Goal: Find contact information: Find contact information

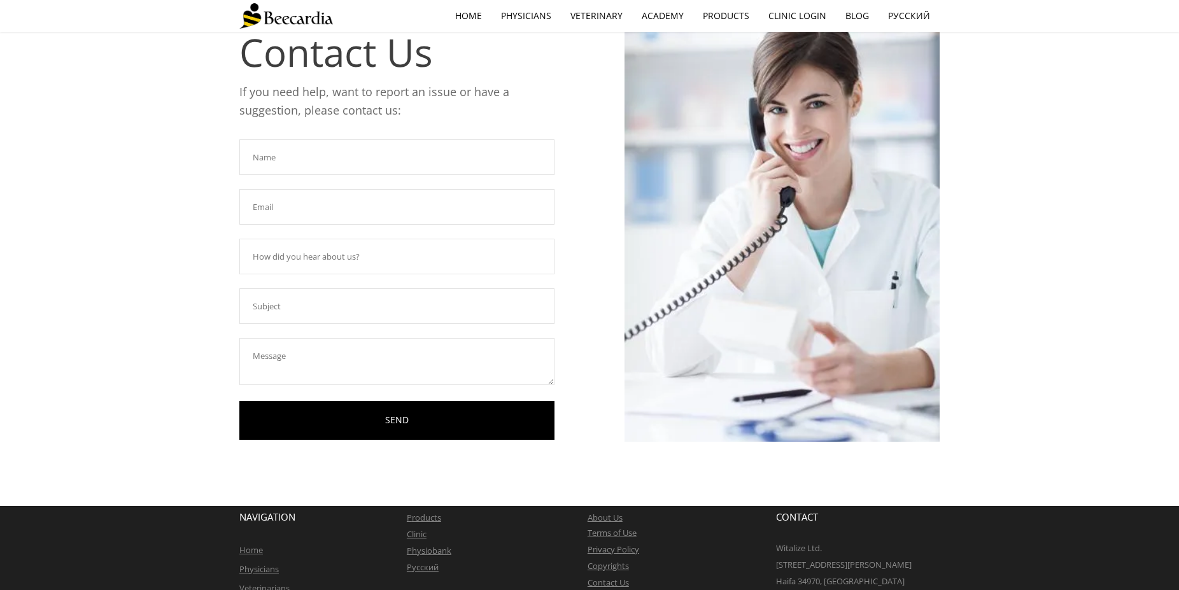
scroll to position [130, 0]
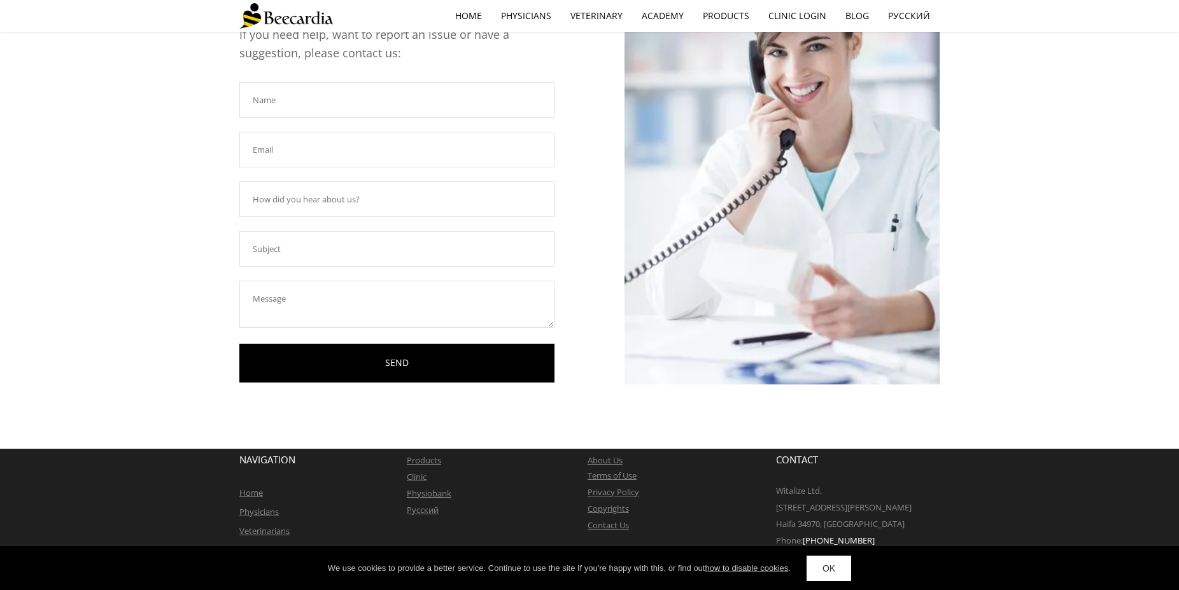
drag, startPoint x: 987, startPoint y: 181, endPoint x: 986, endPoint y: 174, distance: 7.0
click at [987, 182] on div "Contact Us If you need help, want to report an issue or have a suggestion, plea…" at bounding box center [589, 175] width 1179 height 547
drag, startPoint x: 887, startPoint y: 541, endPoint x: 781, endPoint y: 544, distance: 105.7
click at [781, 544] on p "Phone: +972-4-8110677" at bounding box center [858, 540] width 164 height 17
click at [781, 544] on span "Phone:" at bounding box center [789, 540] width 27 height 11
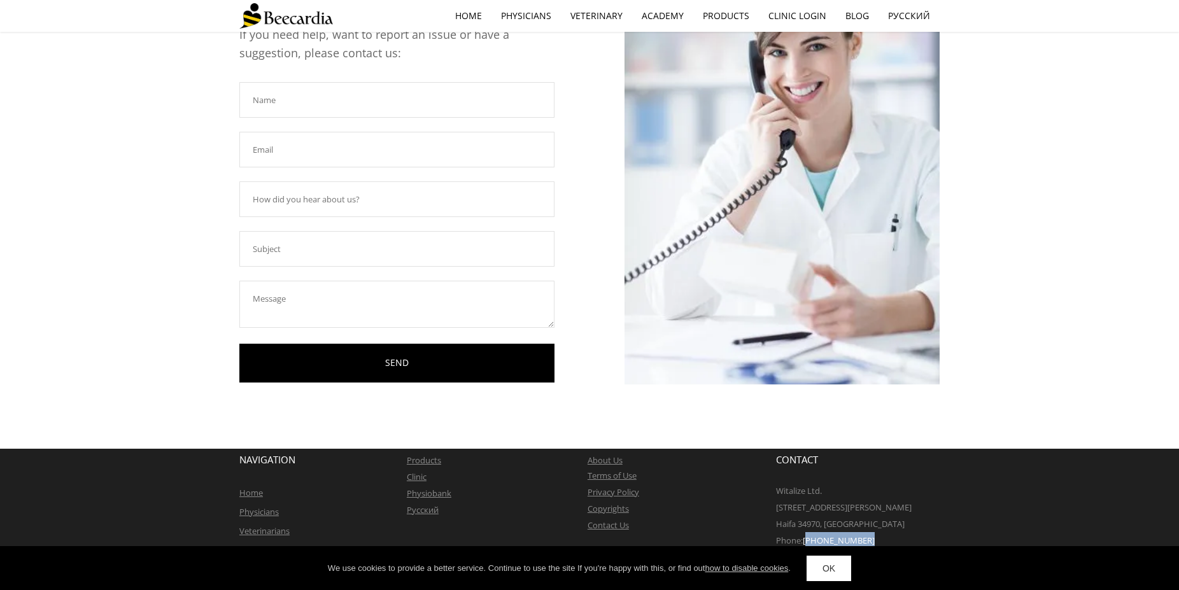
drag, startPoint x: 869, startPoint y: 538, endPoint x: 810, endPoint y: 545, distance: 59.6
click at [810, 545] on p "Phone: +972-4-8110677" at bounding box center [858, 540] width 164 height 17
click at [869, 540] on p "Phone: +972-4-8110677" at bounding box center [858, 540] width 164 height 17
drag, startPoint x: 871, startPoint y: 538, endPoint x: 810, endPoint y: 547, distance: 61.8
click at [810, 547] on p "Phone: +972-4-8110677" at bounding box center [858, 540] width 164 height 17
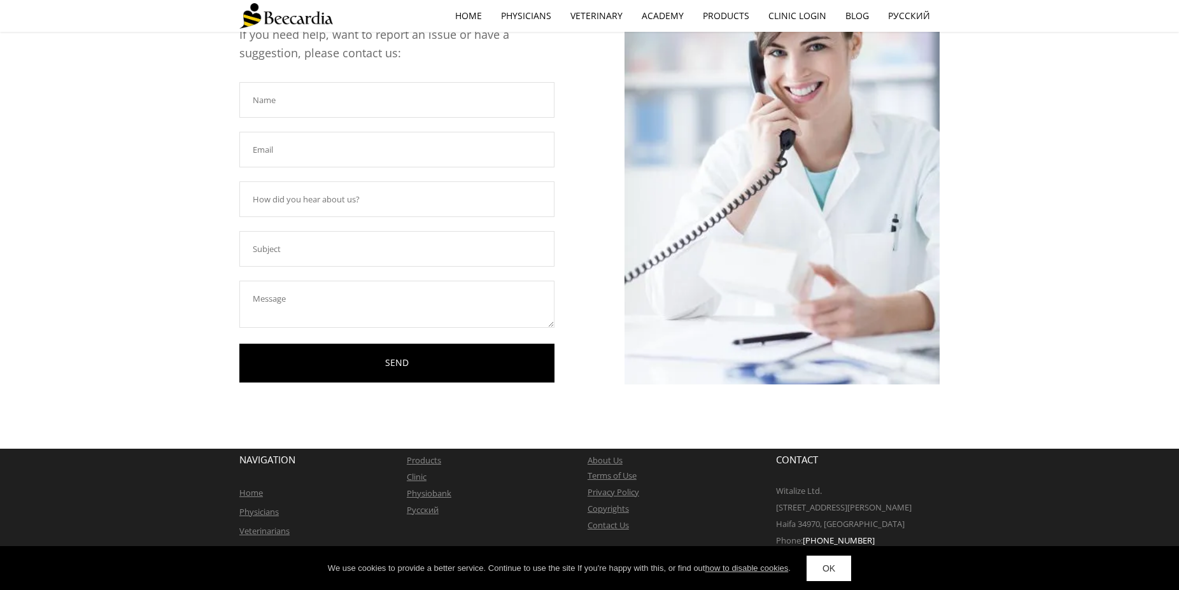
click at [705, 450] on div "About Us Terms of Use Privacy Policy Copyrights Contact Us" at bounding box center [682, 493] width 189 height 88
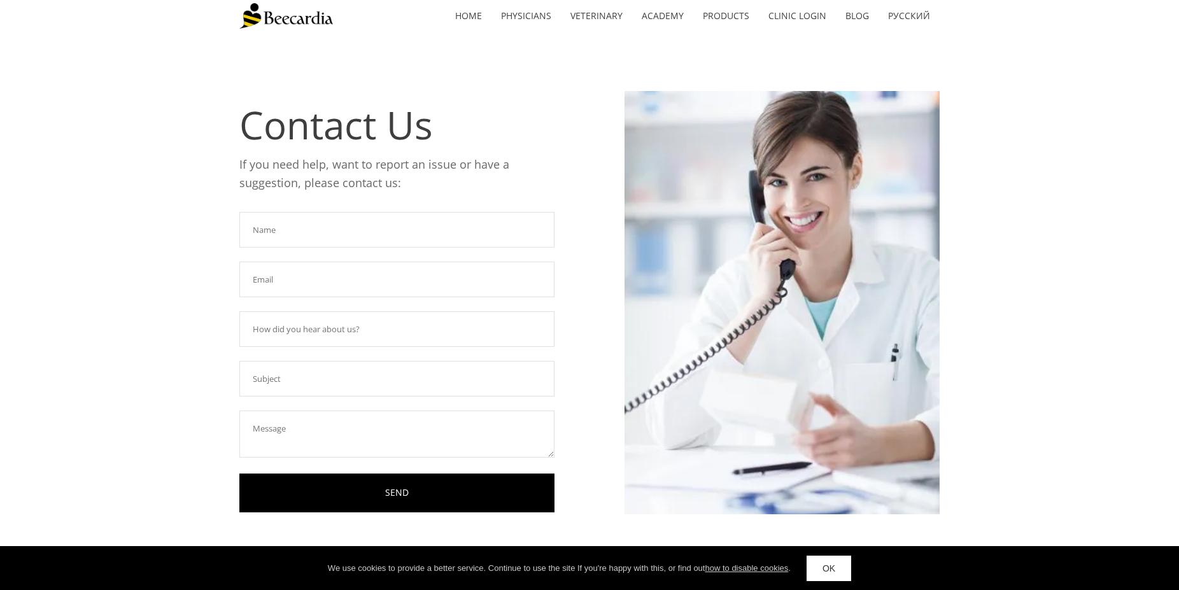
click at [628, 245] on img at bounding box center [782, 302] width 315 height 473
click at [534, 185] on p "If you need help, want to report an issue or have a suggestion, please contact …" at bounding box center [388, 173] width 299 height 37
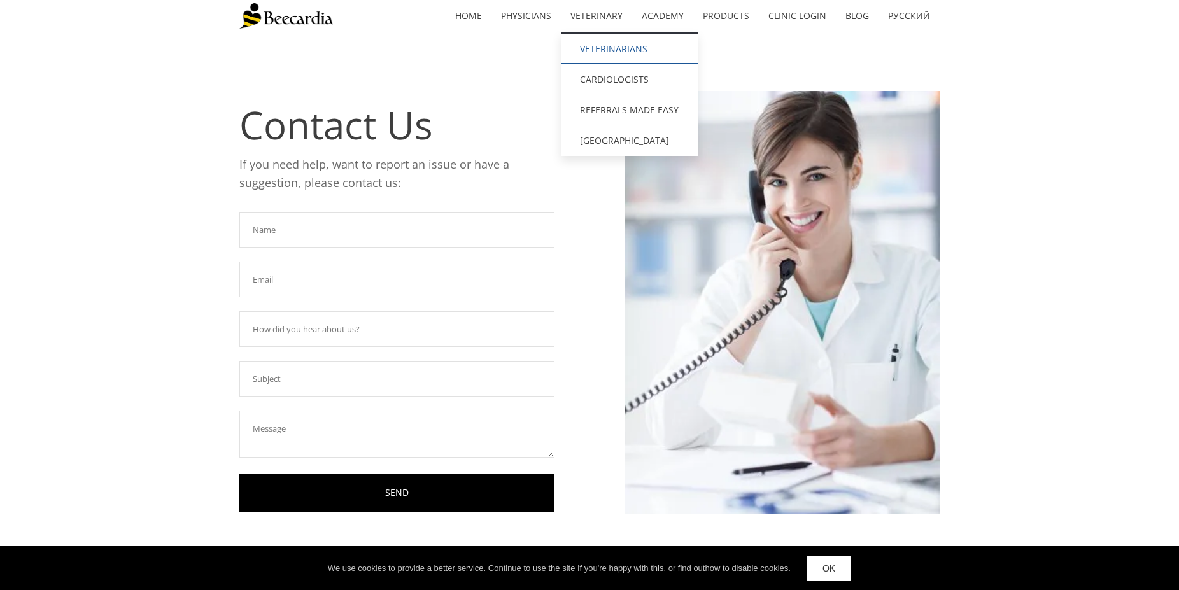
click at [605, 46] on link "Veterinarians" at bounding box center [629, 49] width 137 height 31
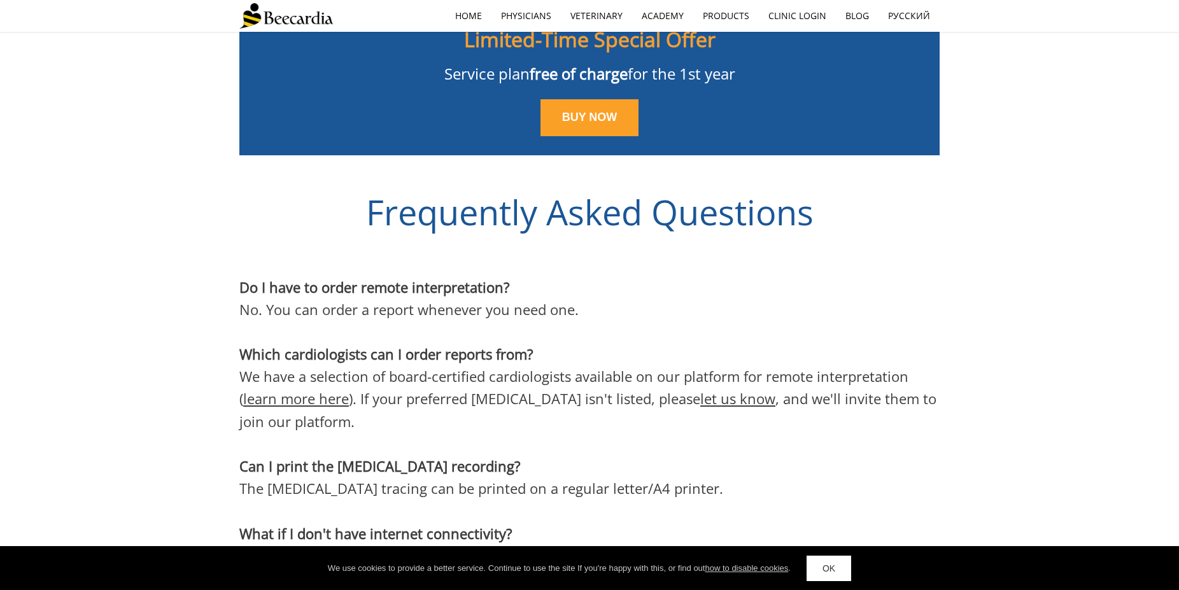
scroll to position [3842, 0]
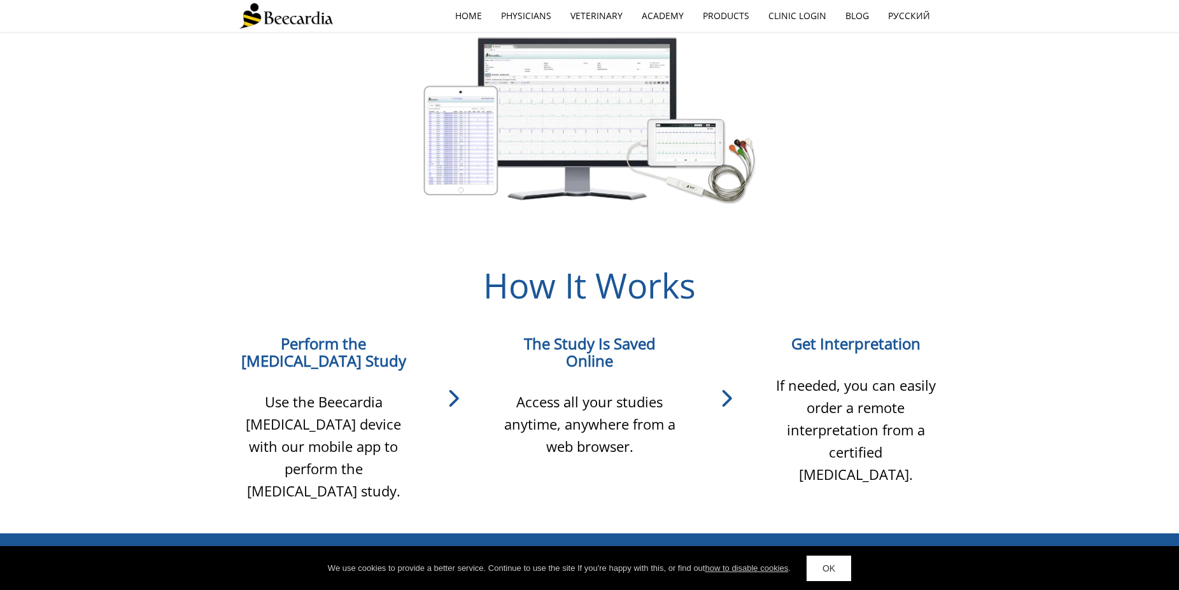
scroll to position [1494, 0]
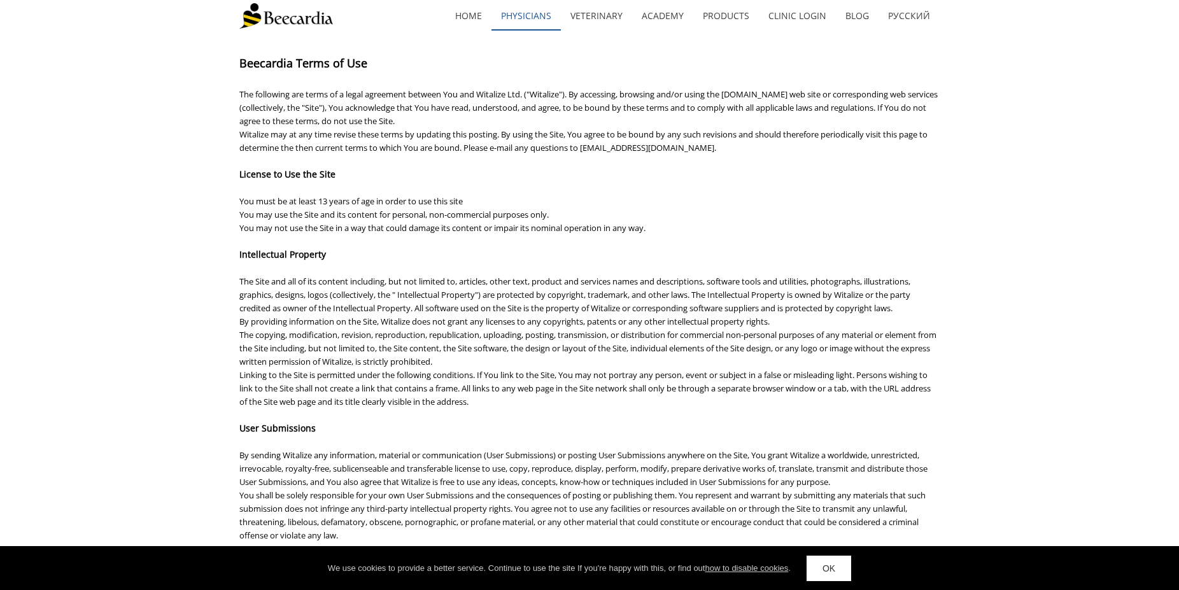
click at [541, 8] on link "Physicians" at bounding box center [525, 15] width 69 height 29
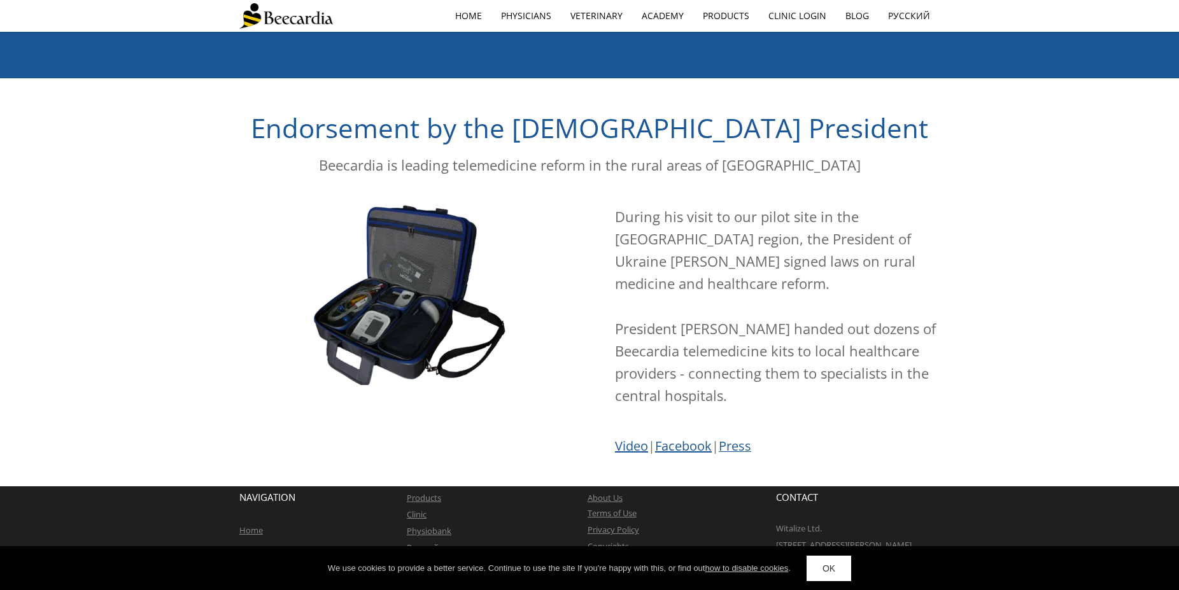
scroll to position [2116, 0]
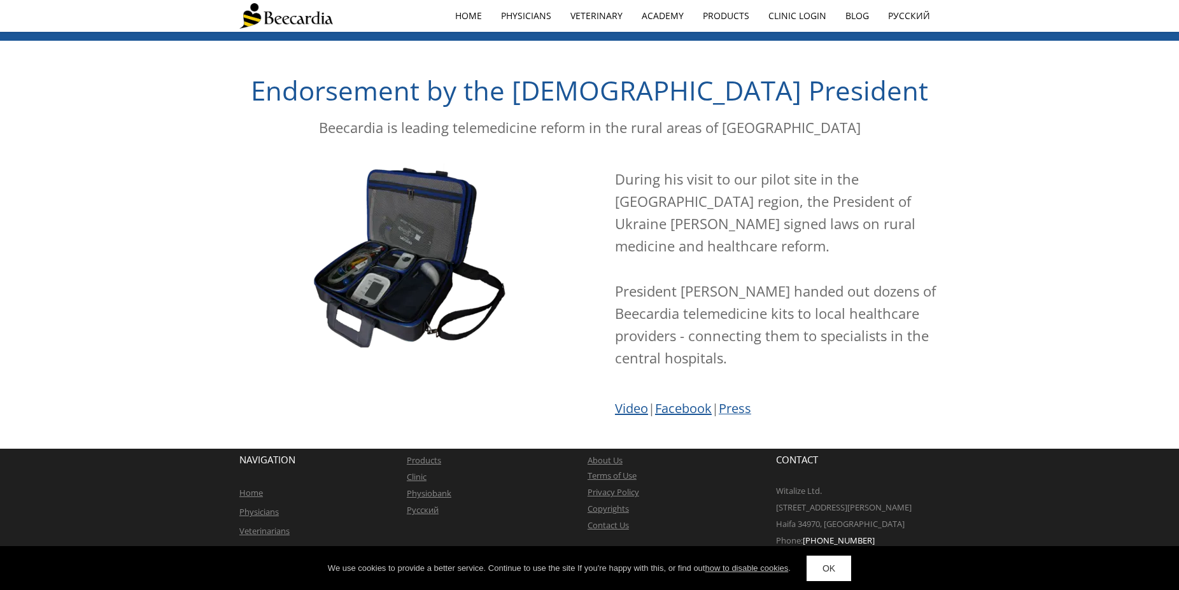
click at [257, 495] on link "Home" at bounding box center [251, 492] width 24 height 11
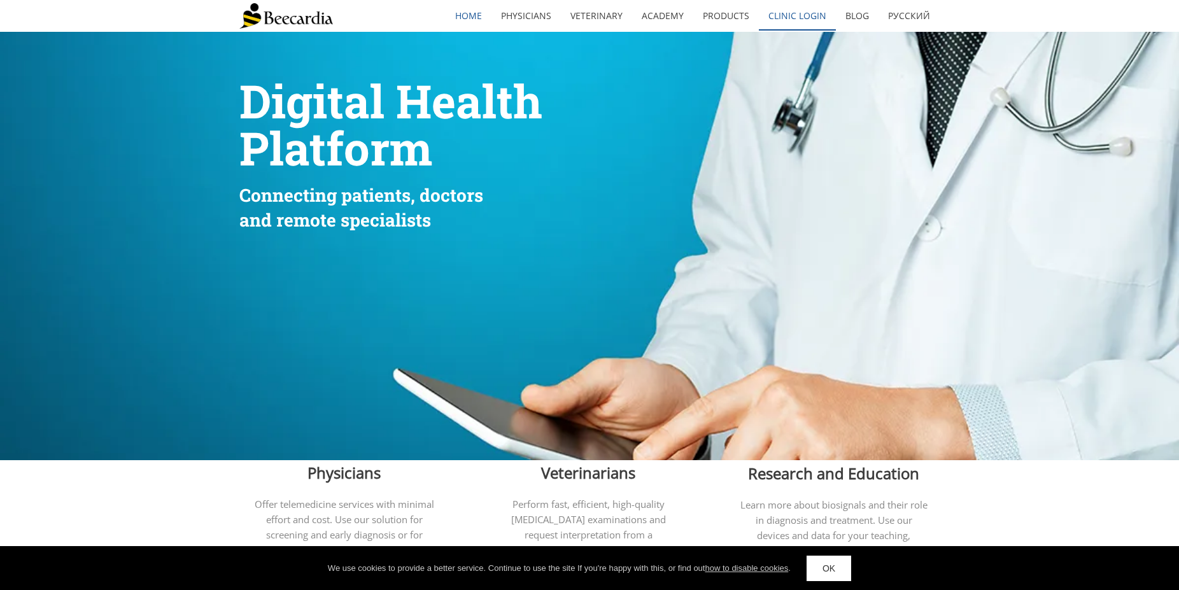
click at [813, 18] on link "Clinic Login" at bounding box center [797, 15] width 77 height 29
